Goal: Information Seeking & Learning: Learn about a topic

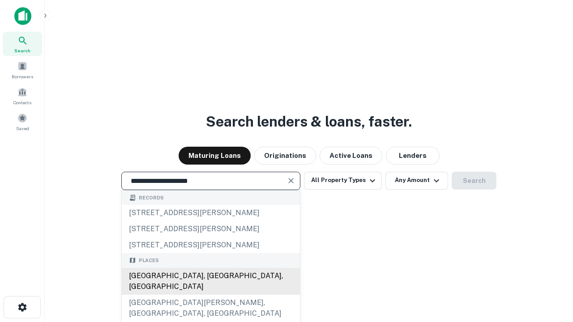
click at [210, 295] on div "Santa Monica, CA, USA" at bounding box center [211, 281] width 178 height 27
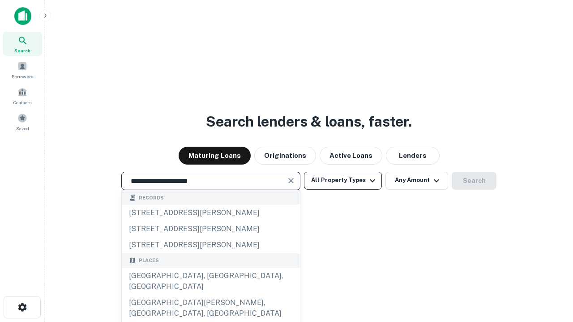
click at [343, 180] on button "All Property Types" at bounding box center [343, 181] width 78 height 18
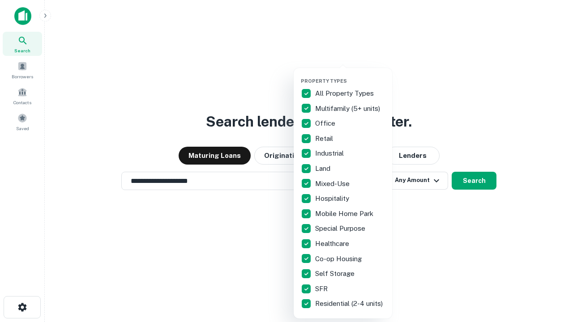
type input "**********"
click at [350, 75] on button "button" at bounding box center [350, 75] width 98 height 0
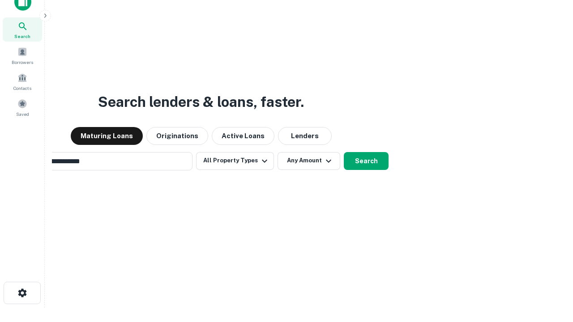
scroll to position [64, 253]
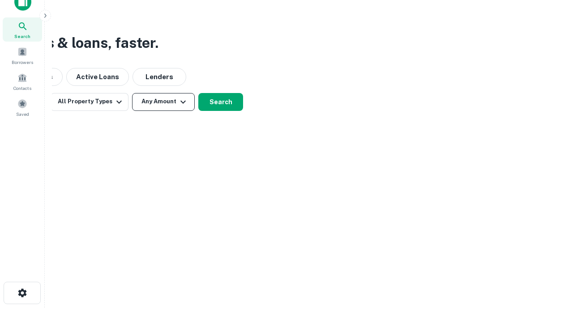
click at [163, 102] on button "Any Amount" at bounding box center [163, 102] width 63 height 18
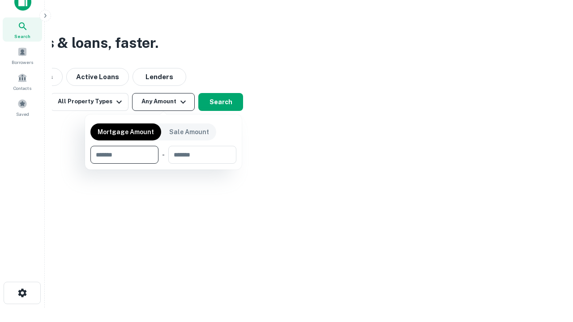
type input "*******"
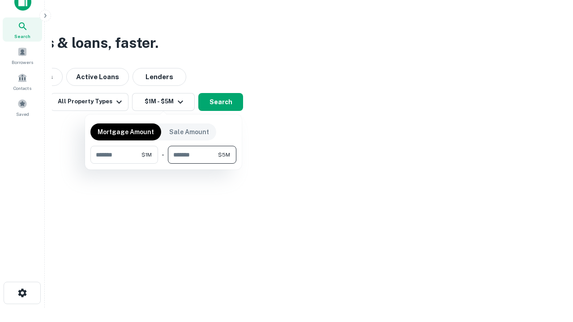
type input "*******"
click at [163, 164] on button "button" at bounding box center [163, 164] width 146 height 0
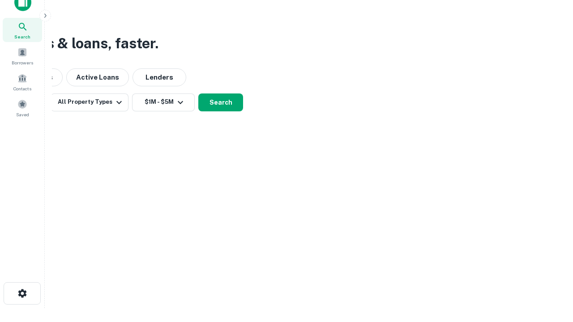
scroll to position [5, 165]
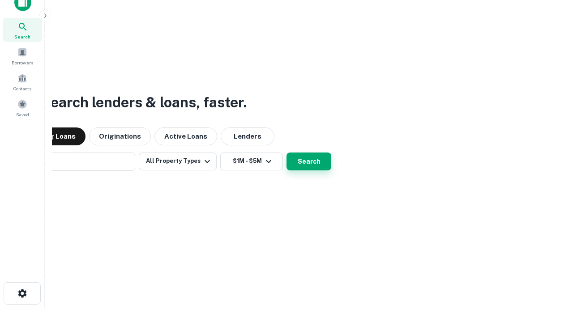
click at [286, 153] on button "Search" at bounding box center [308, 162] width 45 height 18
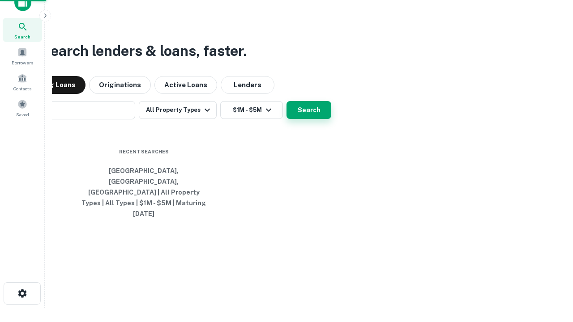
scroll to position [24, 253]
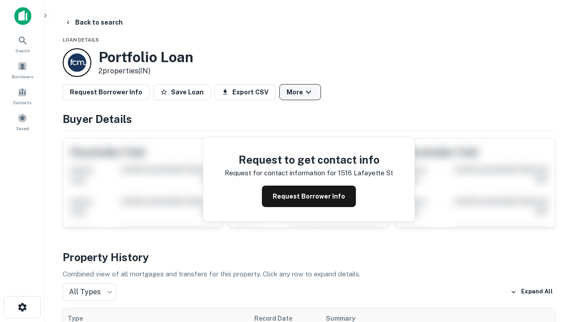
click at [300, 92] on button "More" at bounding box center [300, 92] width 42 height 16
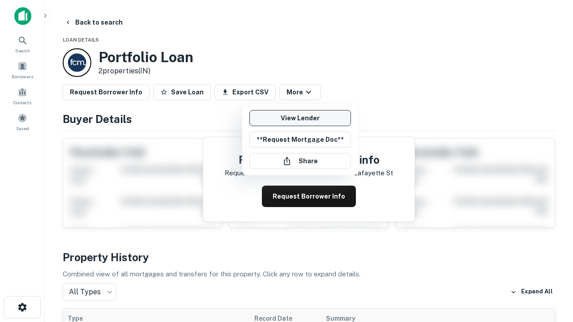
click at [300, 118] on link "View Lender" at bounding box center [300, 118] width 102 height 16
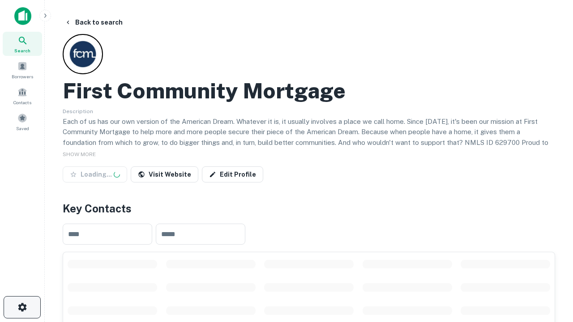
click at [22, 307] on icon "button" at bounding box center [22, 307] width 11 height 11
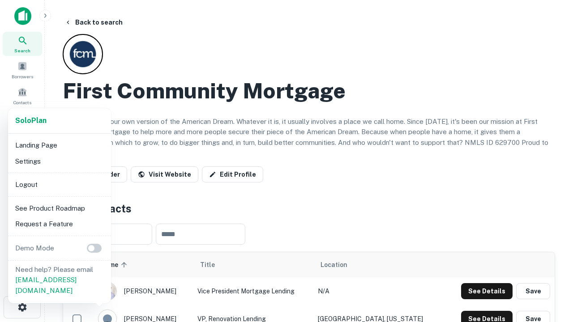
click at [59, 184] on li "Logout" at bounding box center [60, 185] width 96 height 16
